Goal: Task Accomplishment & Management: Complete application form

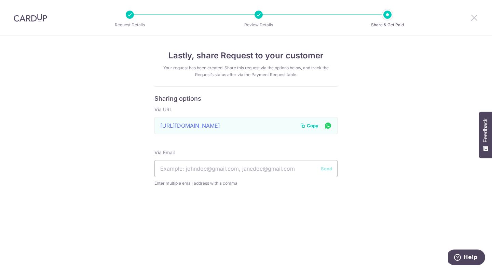
click at [472, 17] on icon at bounding box center [474, 17] width 8 height 9
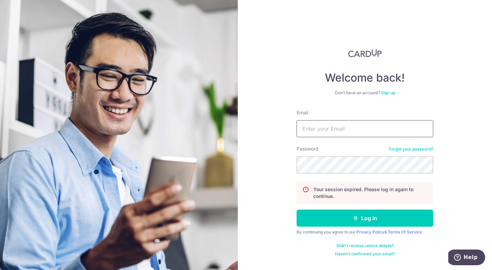
click at [349, 131] on input "Email" at bounding box center [365, 128] width 137 height 17
type input "[EMAIL_ADDRESS][DOMAIN_NAME]"
click at [297, 210] on button "Log in" at bounding box center [365, 218] width 137 height 17
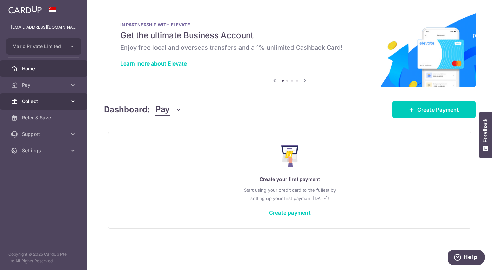
click at [71, 108] on link "Collect" at bounding box center [43, 101] width 87 height 16
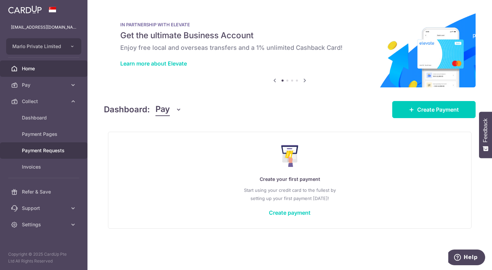
click at [40, 154] on span "Payment Requests" at bounding box center [44, 150] width 45 height 7
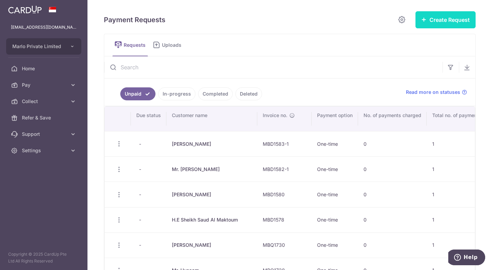
click at [436, 19] on button "Create Request" at bounding box center [446, 19] width 60 height 17
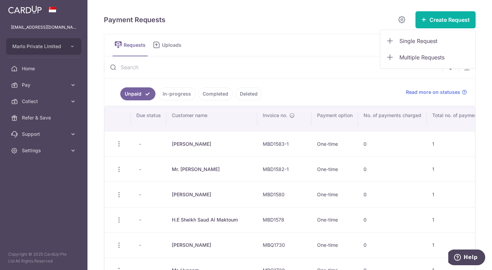
click at [425, 32] on ul "Single Request Multiple Requests" at bounding box center [428, 49] width 96 height 39
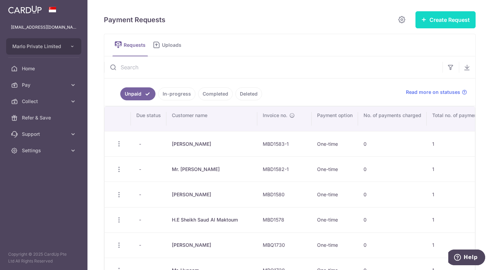
click at [436, 18] on button "Create Request" at bounding box center [446, 19] width 60 height 17
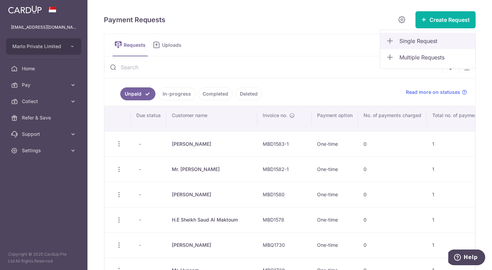
click at [415, 41] on span "Single Request" at bounding box center [435, 41] width 70 height 8
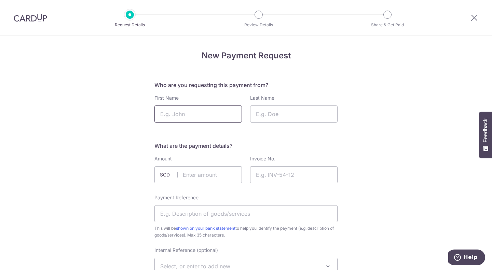
click at [214, 122] on input "First Name" at bounding box center [197, 114] width 87 height 17
type input "Mr."
type input "Hadi"
click at [205, 178] on input "text" at bounding box center [197, 174] width 87 height 17
type input "2545.00"
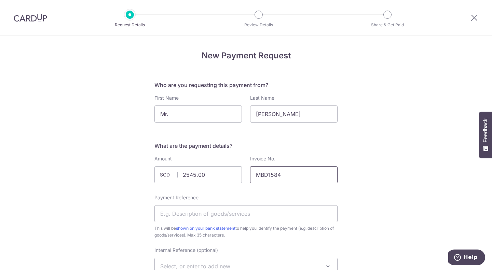
type input "MBD1584"
click at [201, 223] on div "Payment Reference This will be shown on your bank statement to help you identif…" at bounding box center [245, 216] width 183 height 44
click at [223, 213] on input "Payment Reference" at bounding box center [245, 213] width 183 height 17
type input "m"
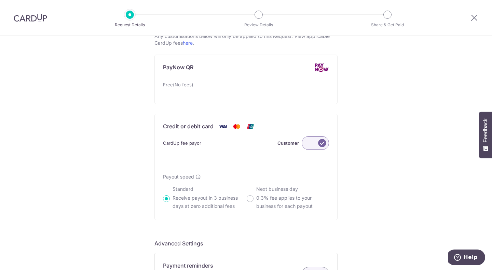
type input "Marlo - MBD1584"
click at [306, 144] on label at bounding box center [315, 143] width 27 height 14
click at [0, 0] on input "Customer" at bounding box center [0, 0] width 0 height 0
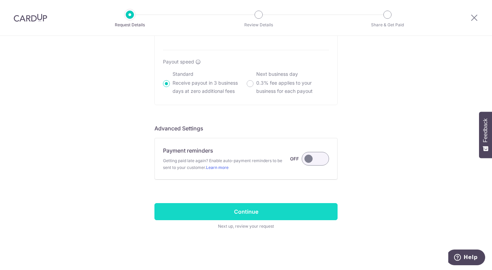
click at [232, 217] on input "Continue" at bounding box center [245, 211] width 183 height 17
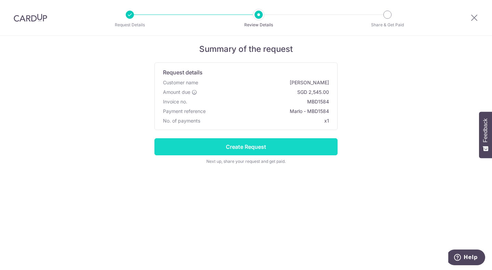
click at [272, 146] on input "Create Request" at bounding box center [245, 146] width 183 height 17
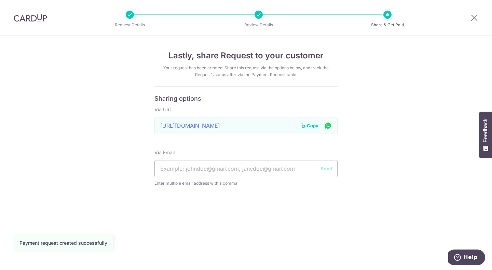
click at [311, 125] on span "Copy" at bounding box center [313, 125] width 12 height 7
click at [314, 125] on span "Copy" at bounding box center [313, 125] width 12 height 7
click at [474, 19] on icon at bounding box center [474, 17] width 8 height 9
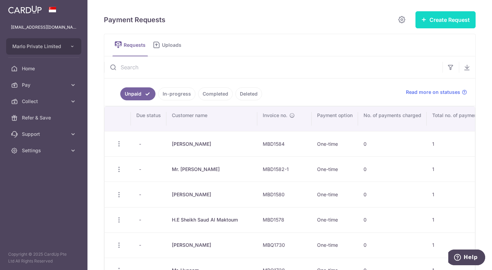
click at [461, 18] on button "Create Request" at bounding box center [446, 19] width 60 height 17
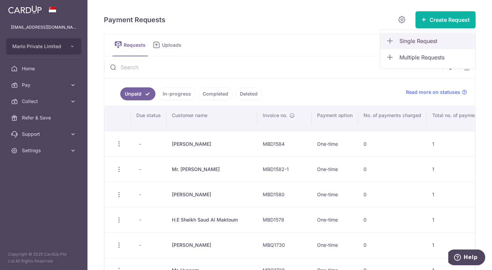
click at [429, 39] on span "Single Request" at bounding box center [435, 41] width 70 height 8
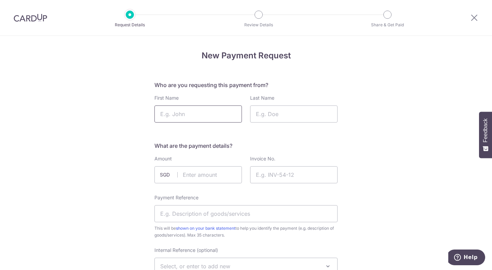
click at [193, 113] on input "First Name" at bounding box center [197, 114] width 87 height 17
type input "Mr. Assim"
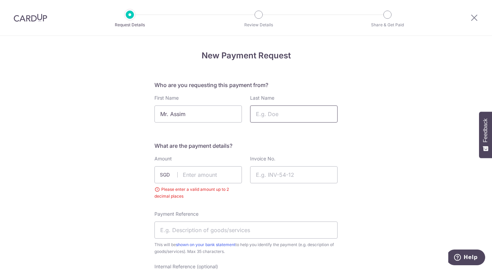
click at [254, 115] on input "Last Name" at bounding box center [293, 114] width 87 height 17
type input "."
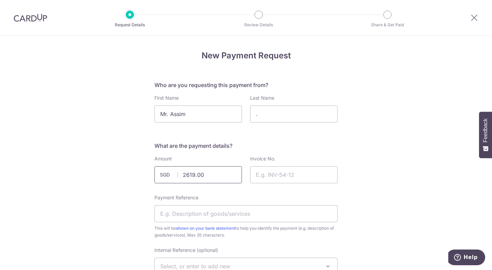
click at [219, 176] on input "2619.00" at bounding box center [197, 174] width 87 height 17
type input "2618.00"
type input "MBD1585"
click at [213, 211] on input "Payment Reference" at bounding box center [245, 213] width 183 height 17
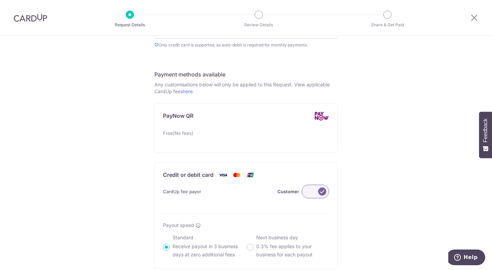
type input "Marlo - MBD1585"
click at [309, 197] on label at bounding box center [315, 192] width 27 height 14
click at [0, 0] on input "Customer" at bounding box center [0, 0] width 0 height 0
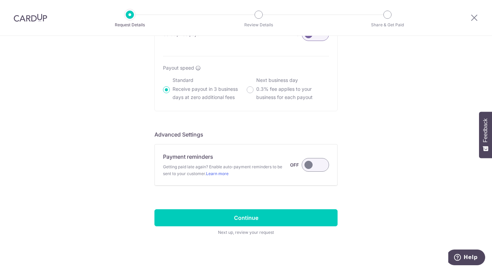
scroll to position [502, 0]
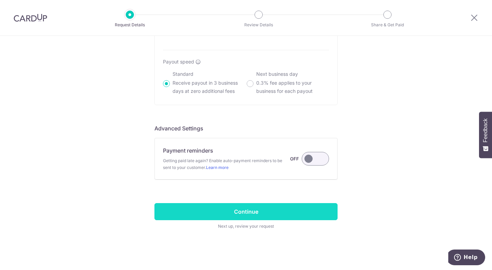
click at [274, 214] on input "Continue" at bounding box center [245, 211] width 183 height 17
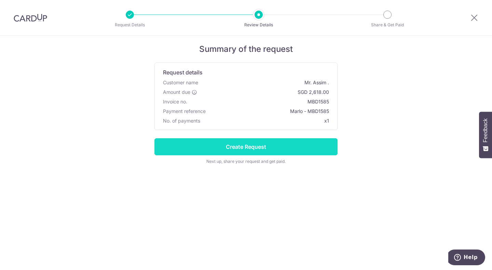
click at [268, 149] on input "Create Request" at bounding box center [245, 146] width 183 height 17
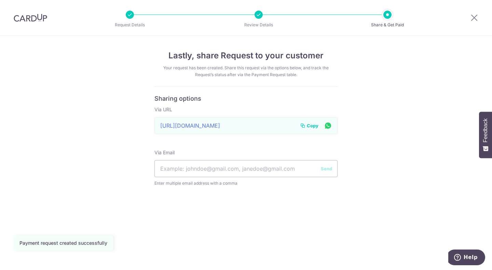
click at [315, 125] on span "Copy" at bounding box center [313, 125] width 12 height 7
click at [314, 126] on span "Copy" at bounding box center [313, 125] width 12 height 7
click at [477, 17] on icon at bounding box center [474, 17] width 8 height 9
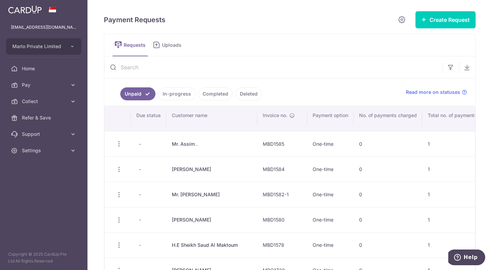
click at [183, 94] on link "In-progress" at bounding box center [176, 93] width 37 height 13
